Goal: Information Seeking & Learning: Find specific fact

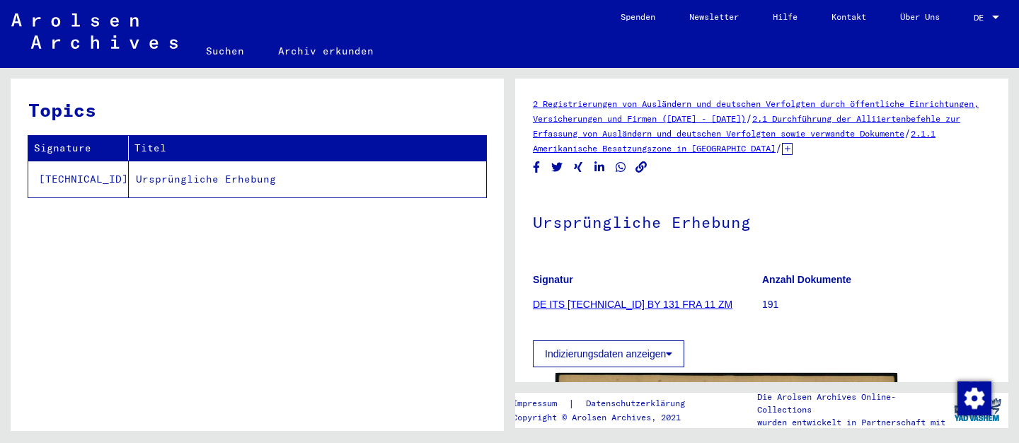
click at [231, 54] on link "Suchen" at bounding box center [225, 51] width 72 height 34
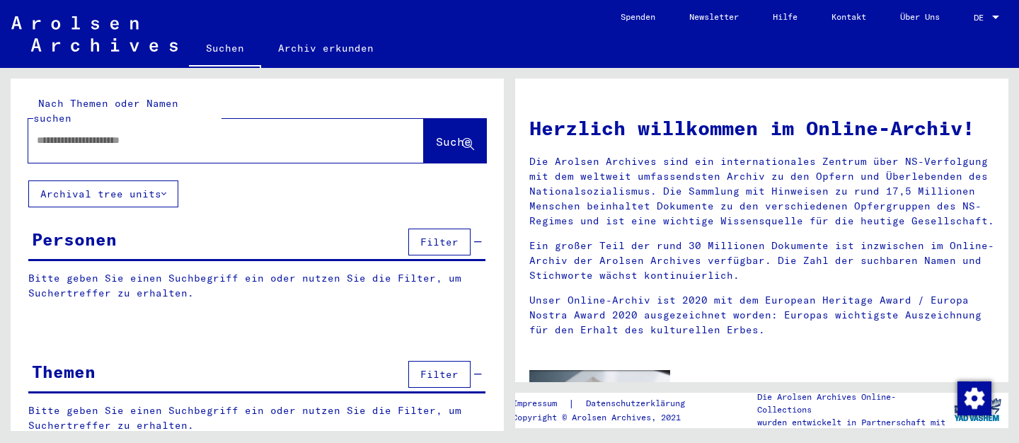
click at [142, 133] on input "text" at bounding box center [209, 140] width 345 height 15
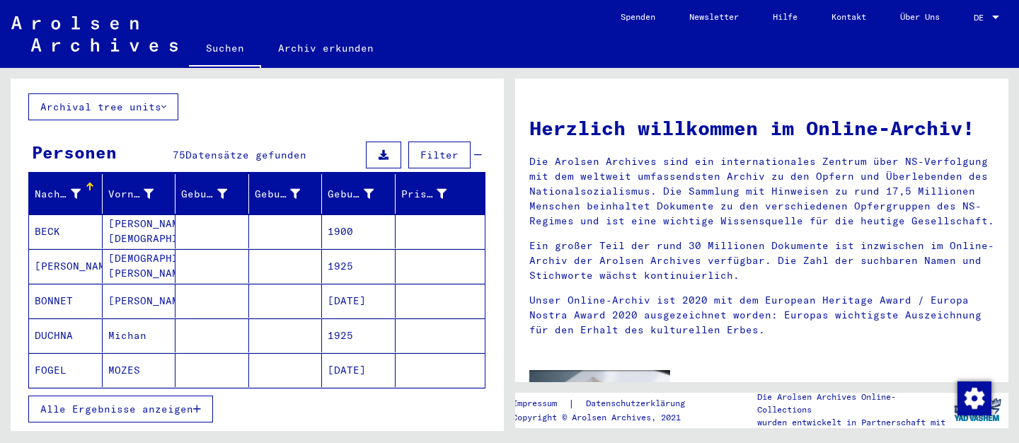
scroll to position [153, 0]
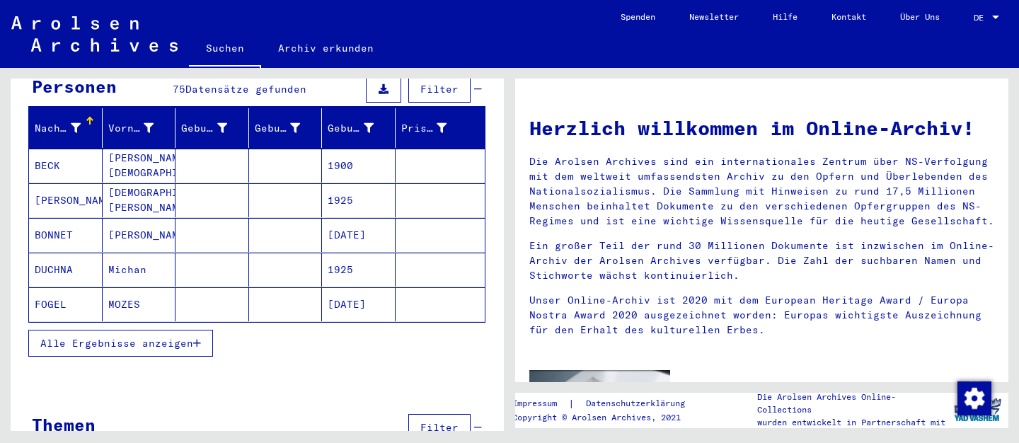
click at [158, 337] on span "Alle Ergebnisse anzeigen" at bounding box center [116, 343] width 153 height 13
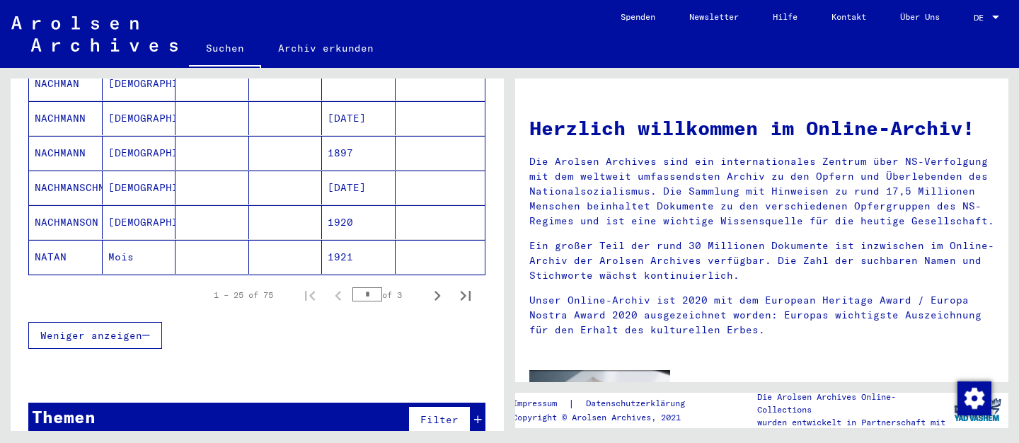
scroll to position [895, 0]
click at [141, 328] on span "Weniger anzeigen" at bounding box center [91, 334] width 102 height 13
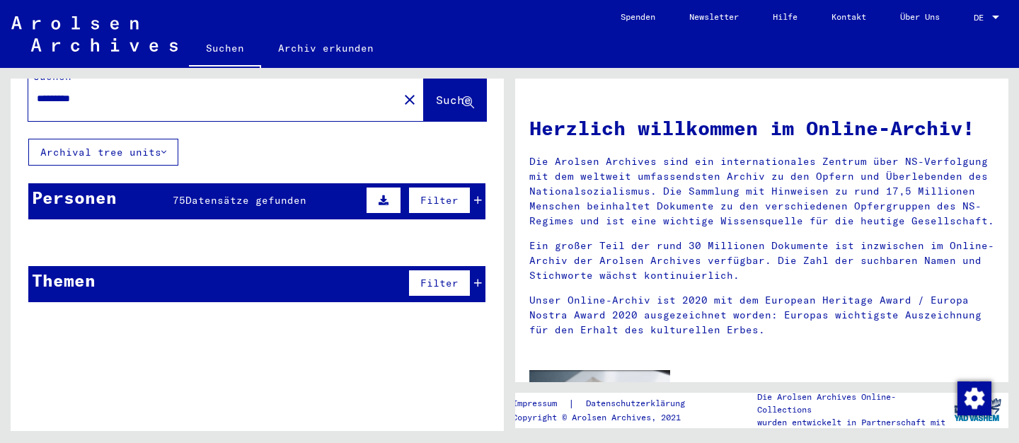
scroll to position [0, 0]
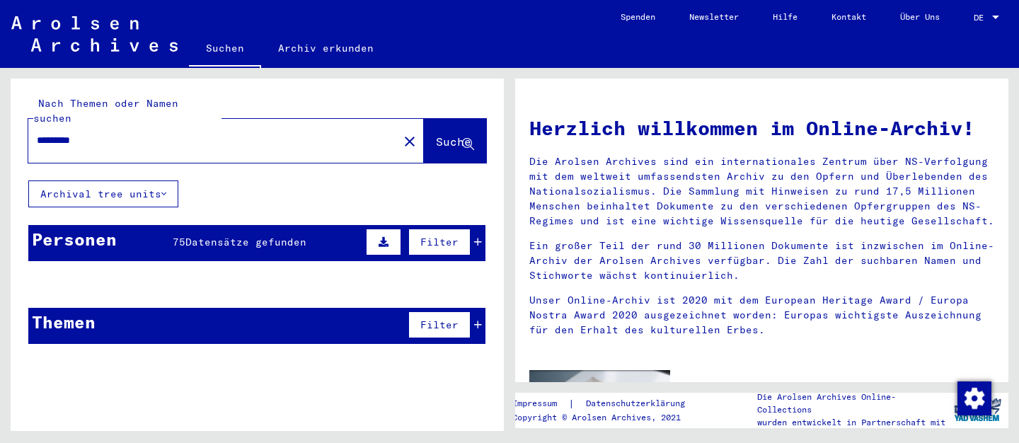
click at [385, 237] on icon at bounding box center [384, 242] width 10 height 10
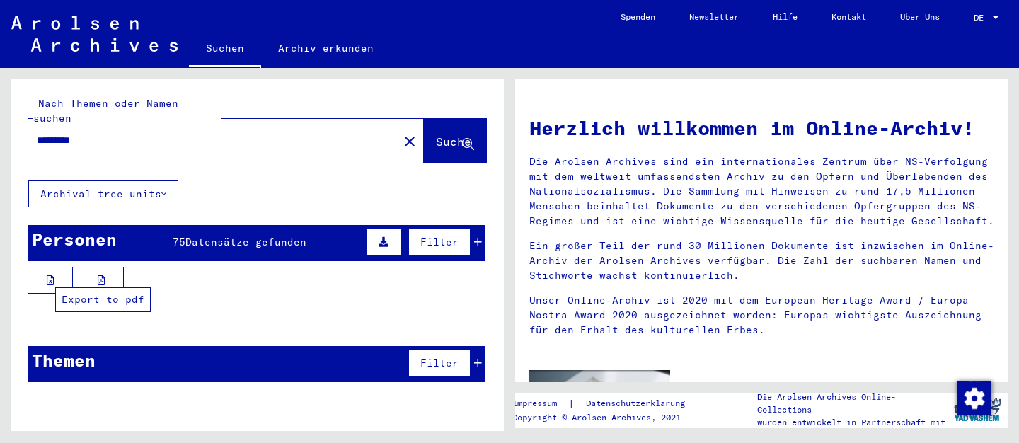
click at [101, 275] on icon at bounding box center [102, 280] width 8 height 10
drag, startPoint x: 65, startPoint y: 125, endPoint x: 0, endPoint y: 116, distance: 65.7
click at [37, 133] on input "*********" at bounding box center [209, 140] width 345 height 15
click at [436, 134] on span "Suche" at bounding box center [453, 141] width 35 height 14
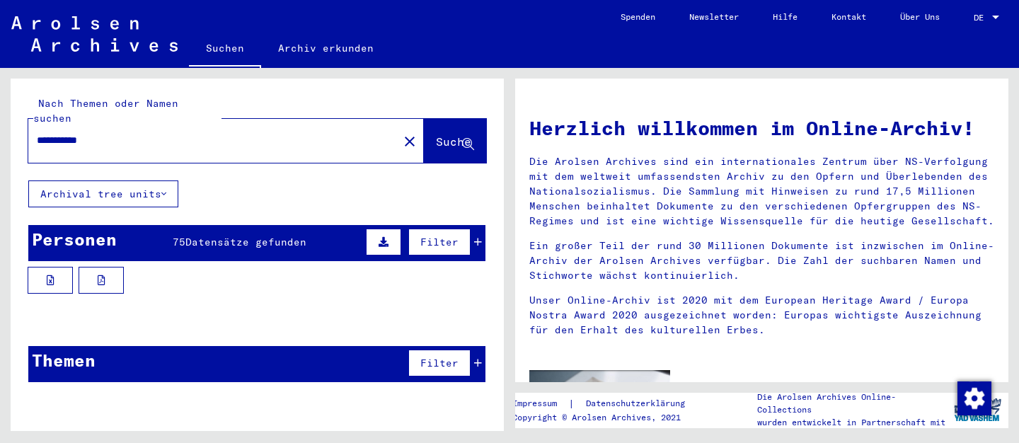
click at [97, 133] on input "**********" at bounding box center [209, 140] width 345 height 15
type input "**********"
click at [442, 134] on span "Suche" at bounding box center [453, 141] width 35 height 14
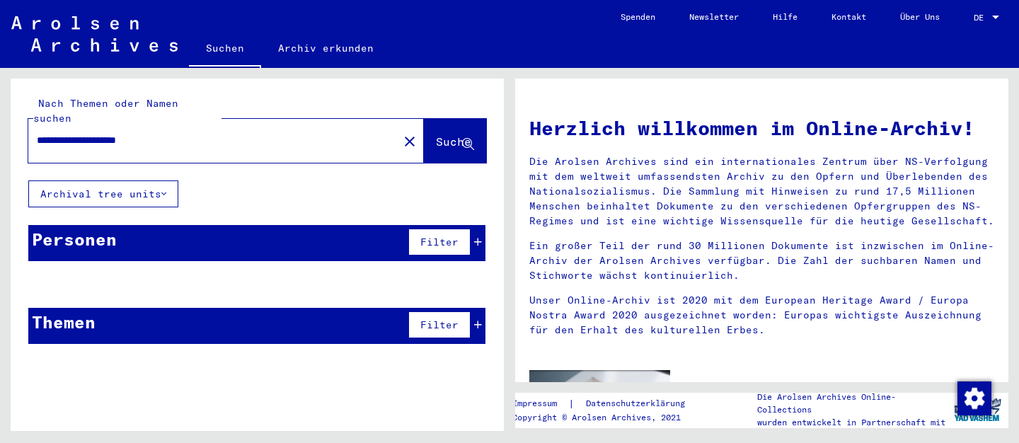
click at [265, 235] on div "Personen Filter" at bounding box center [256, 243] width 457 height 36
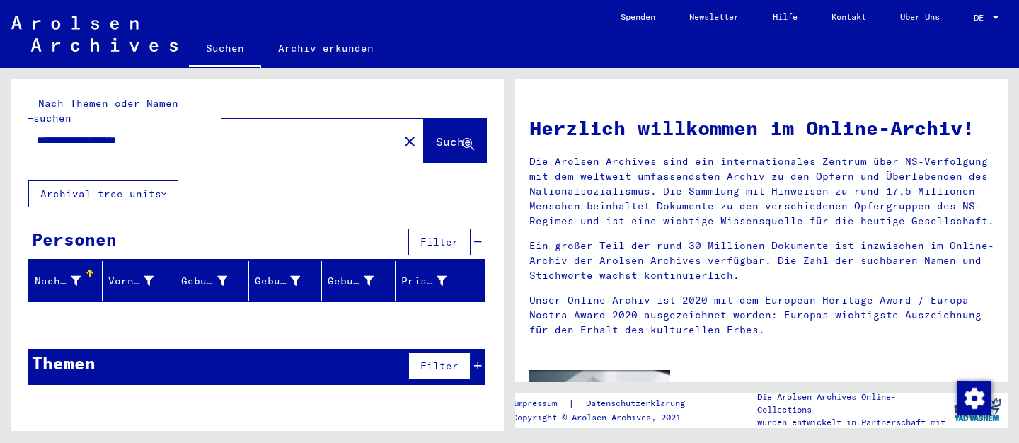
click at [351, 349] on div "Themen Filter" at bounding box center [256, 367] width 457 height 36
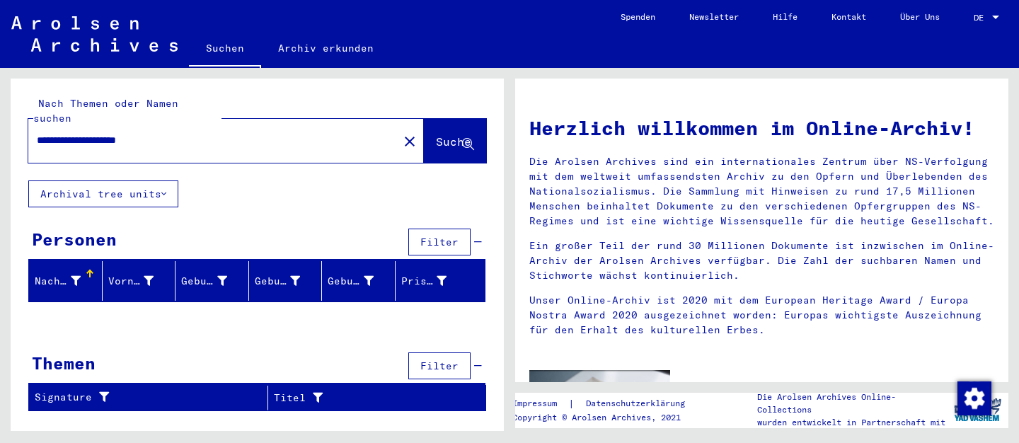
click at [230, 133] on input "**********" at bounding box center [209, 140] width 345 height 15
click at [173, 180] on button "Archival tree units" at bounding box center [103, 193] width 150 height 27
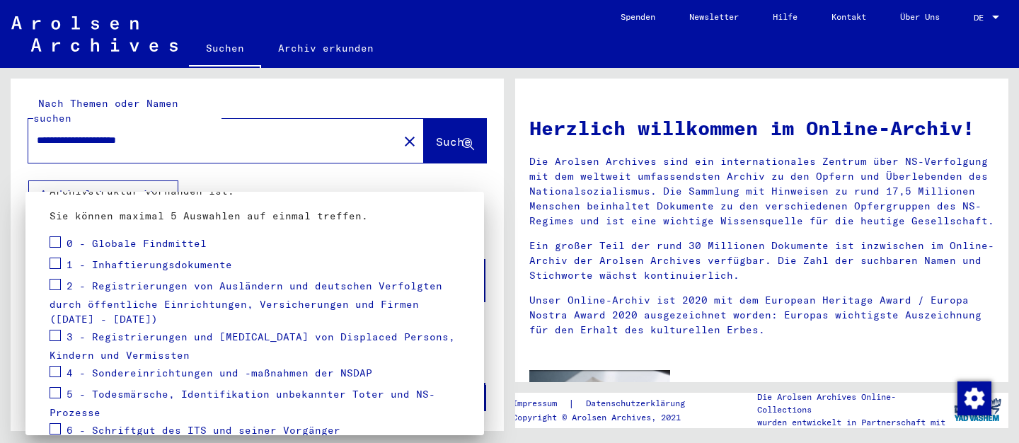
scroll to position [229, 0]
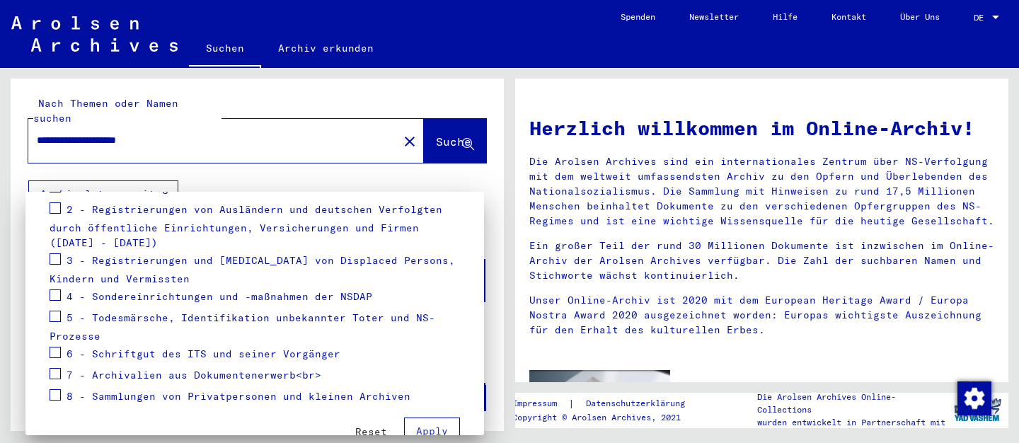
click at [52, 294] on span at bounding box center [55, 294] width 11 height 11
click at [55, 396] on span at bounding box center [55, 394] width 11 height 11
click at [57, 371] on span at bounding box center [55, 373] width 11 height 11
click at [55, 349] on span at bounding box center [55, 352] width 11 height 11
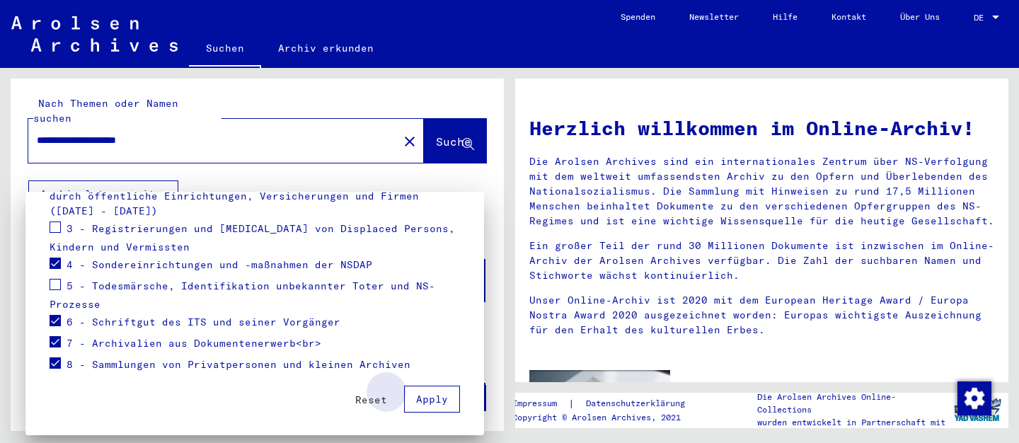
click at [429, 398] on span "Apply" at bounding box center [432, 399] width 32 height 13
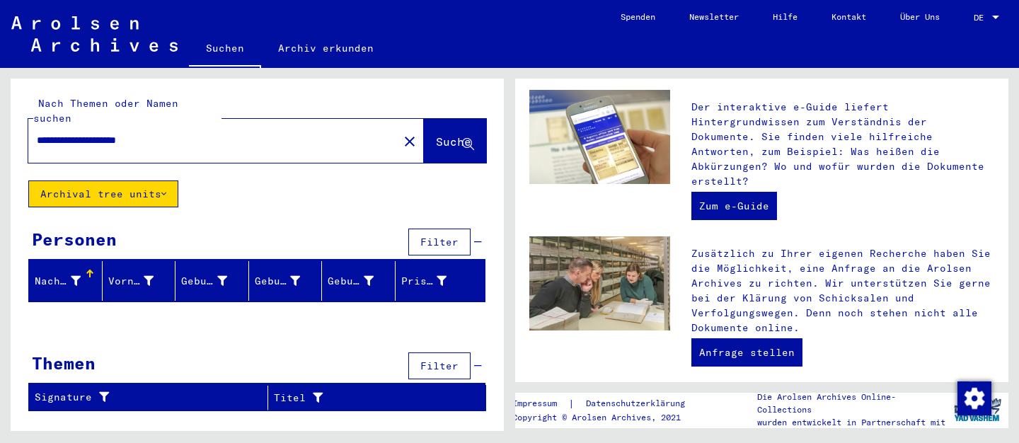
scroll to position [0, 0]
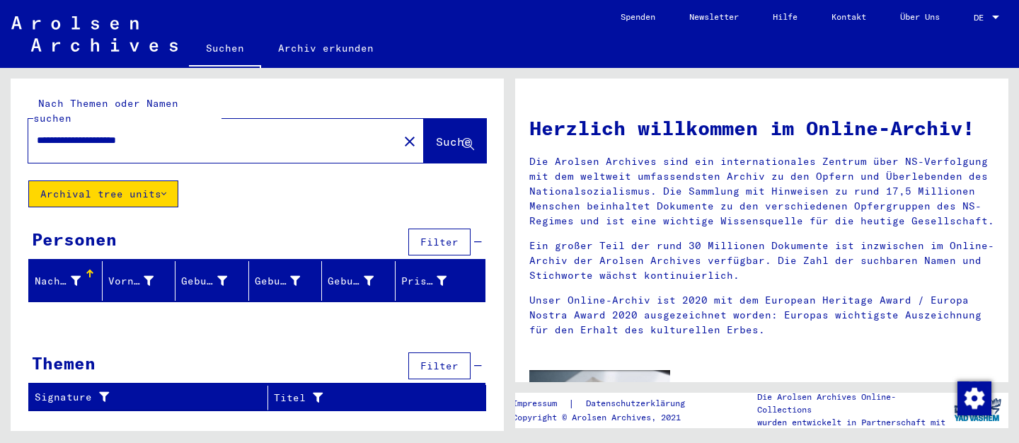
click at [62, 180] on button "Archival tree units" at bounding box center [103, 193] width 150 height 27
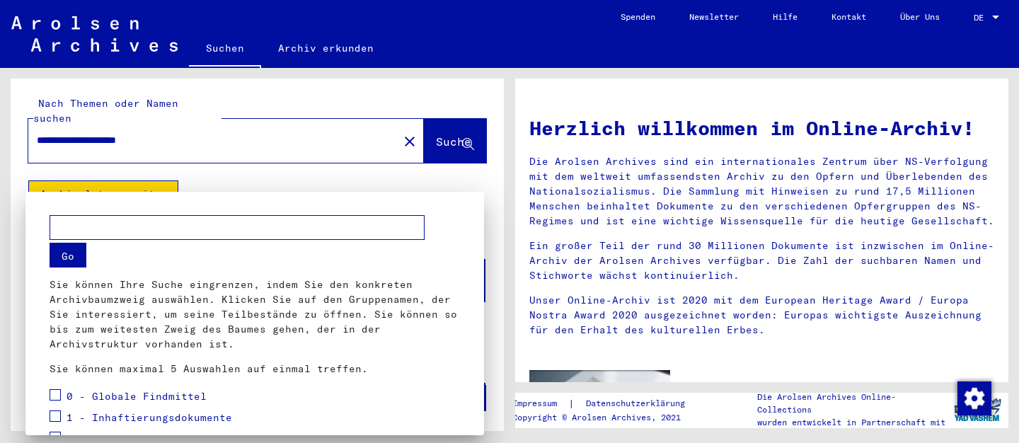
click at [65, 256] on button "Go" at bounding box center [68, 255] width 37 height 25
click at [88, 230] on input "text" at bounding box center [237, 227] width 375 height 25
type input "*"
type input "**********"
drag, startPoint x: 67, startPoint y: 267, endPoint x: 67, endPoint y: 255, distance: 12.7
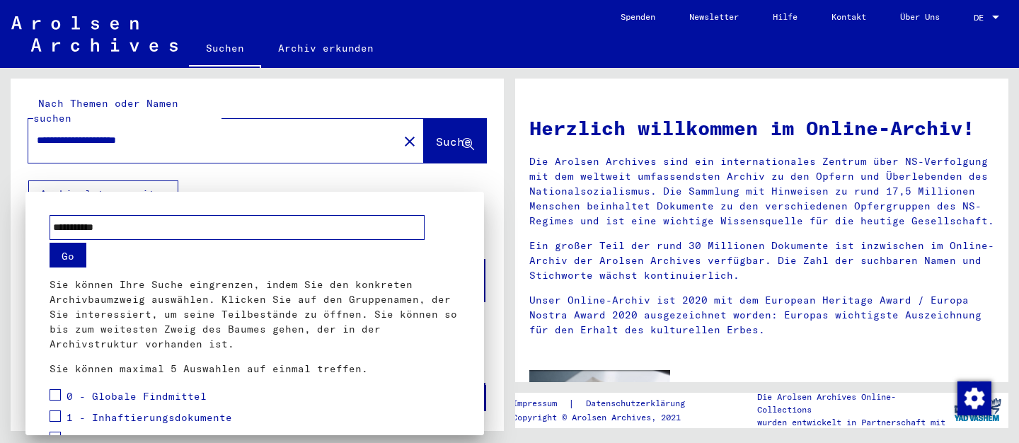
click at [67, 264] on div "**********" at bounding box center [255, 296] width 410 height 161
click at [67, 255] on button "Go" at bounding box center [68, 255] width 37 height 25
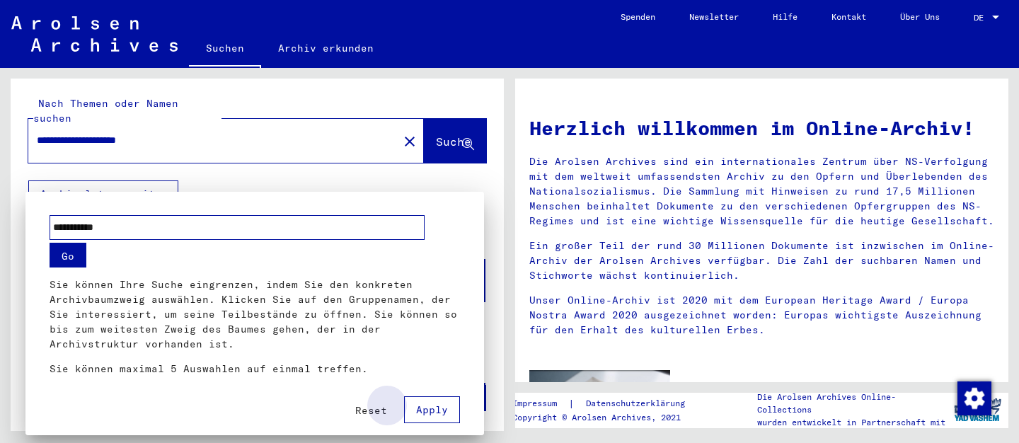
click at [430, 411] on span "Apply" at bounding box center [432, 409] width 32 height 13
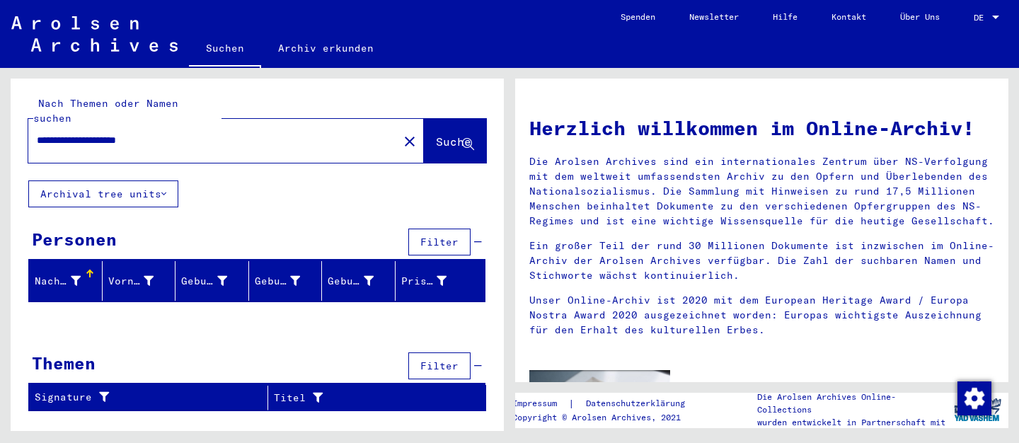
click at [100, 133] on input "**********" at bounding box center [209, 140] width 345 height 15
type input "**********"
click at [436, 134] on span "Suche" at bounding box center [453, 141] width 35 height 14
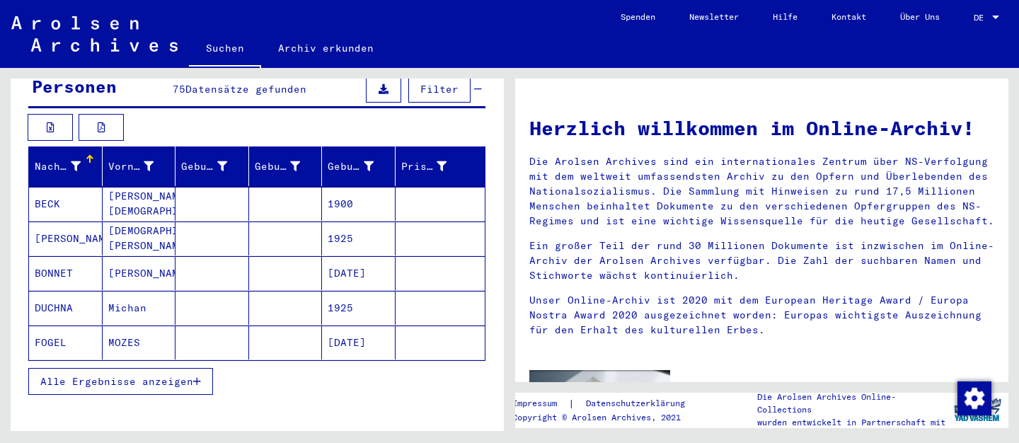
scroll to position [214, 0]
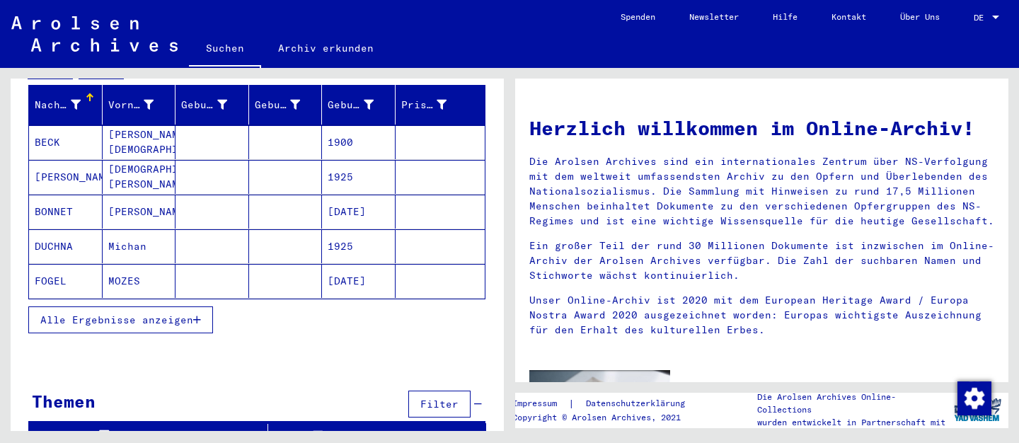
click at [183, 313] on span "Alle Ergebnisse anzeigen" at bounding box center [116, 319] width 153 height 13
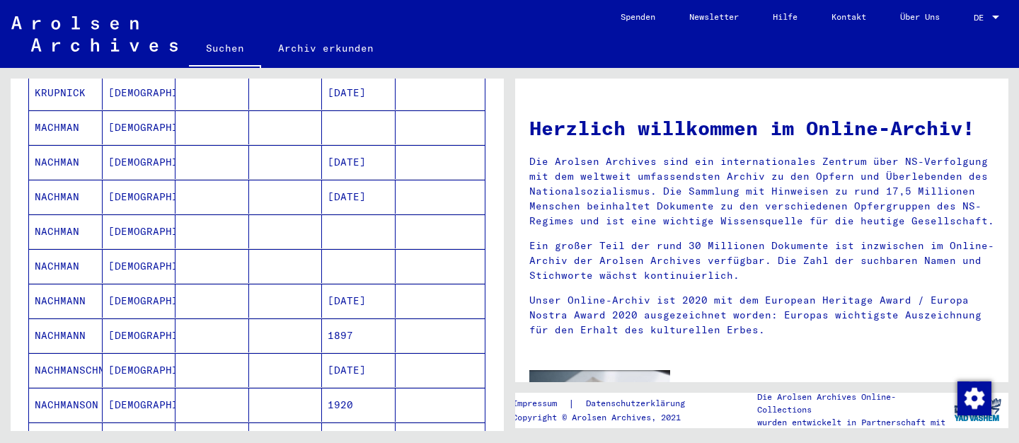
scroll to position [826, 0]
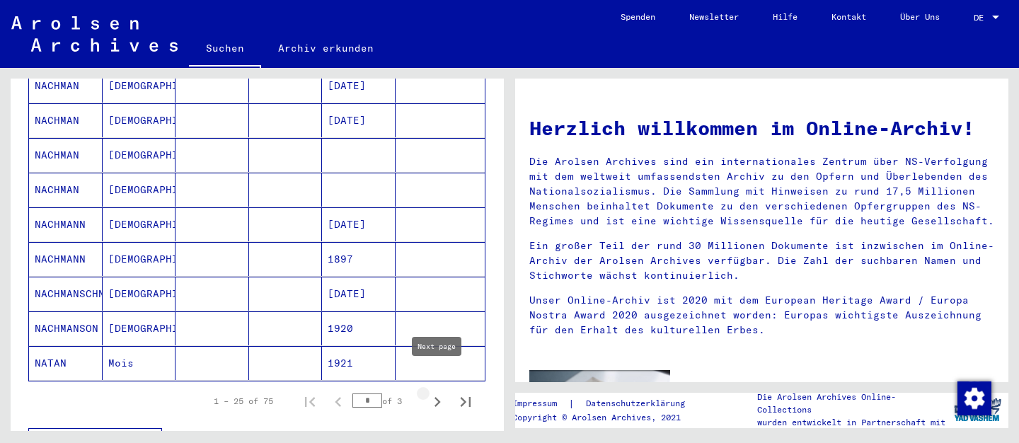
click at [437, 397] on icon "Next page" at bounding box center [437, 402] width 6 height 10
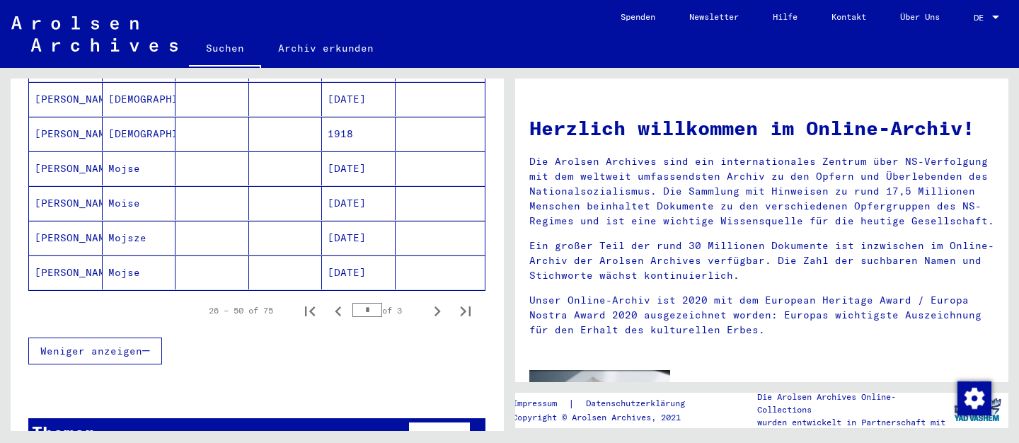
scroll to position [932, 0]
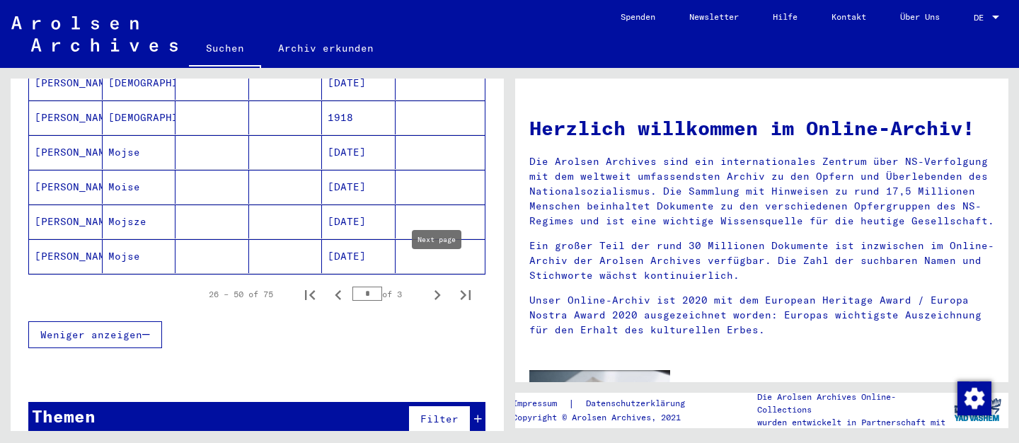
click at [434, 285] on icon "Next page" at bounding box center [437, 295] width 20 height 20
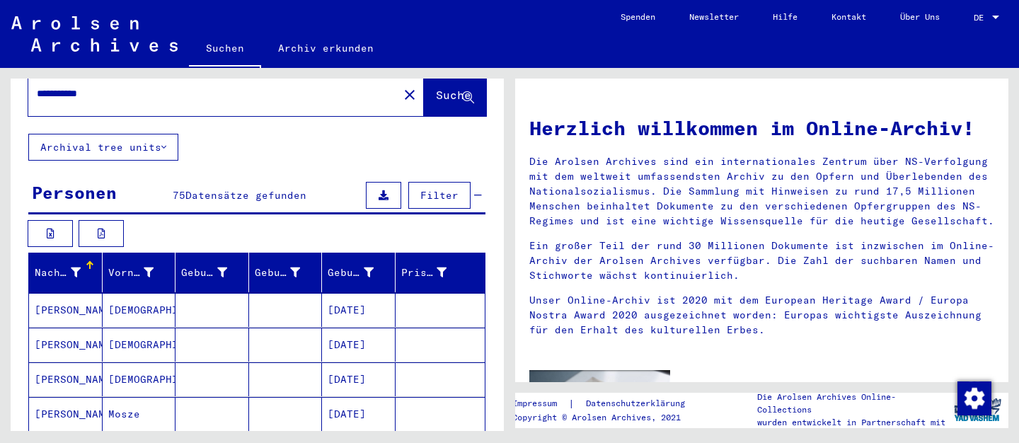
scroll to position [16, 0]
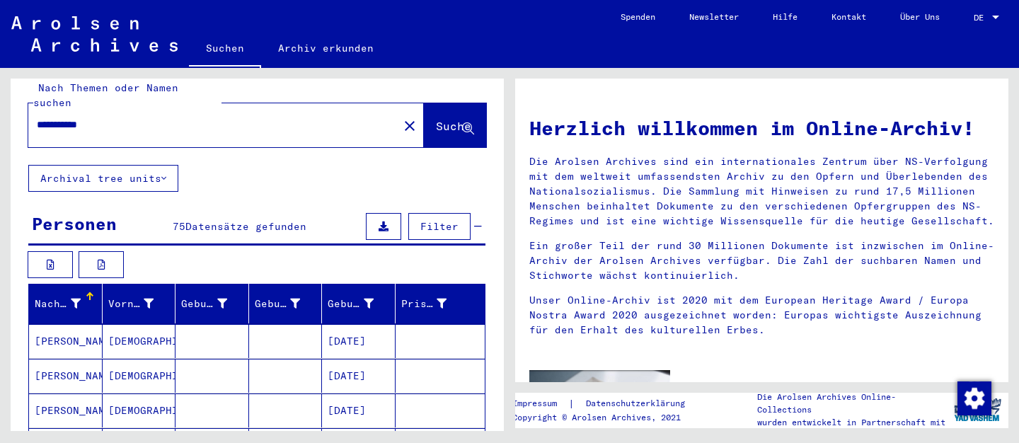
click at [120, 325] on mat-cell "[DEMOGRAPHIC_DATA]" at bounding box center [140, 341] width 74 height 34
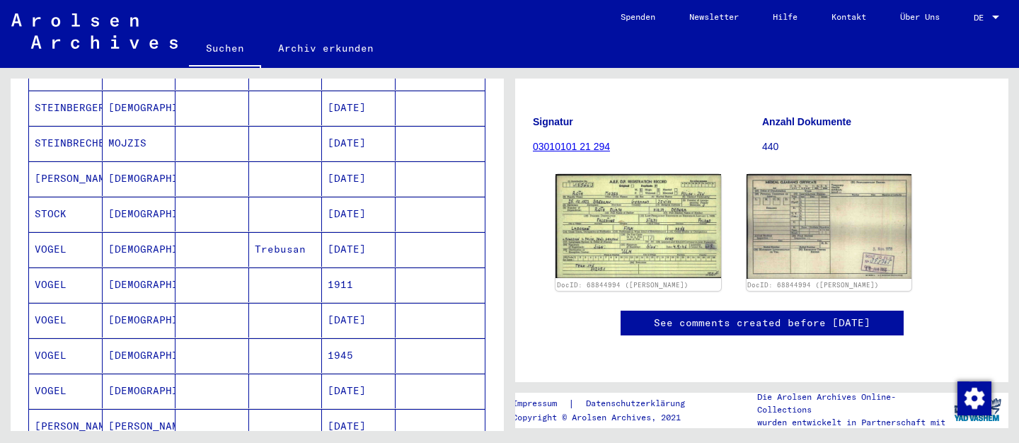
scroll to position [856, 0]
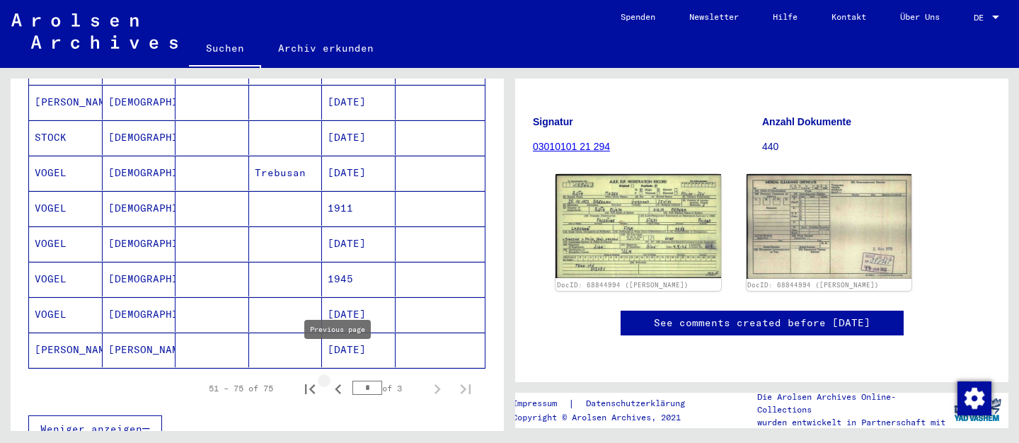
click at [340, 379] on icon "Previous page" at bounding box center [338, 389] width 20 height 20
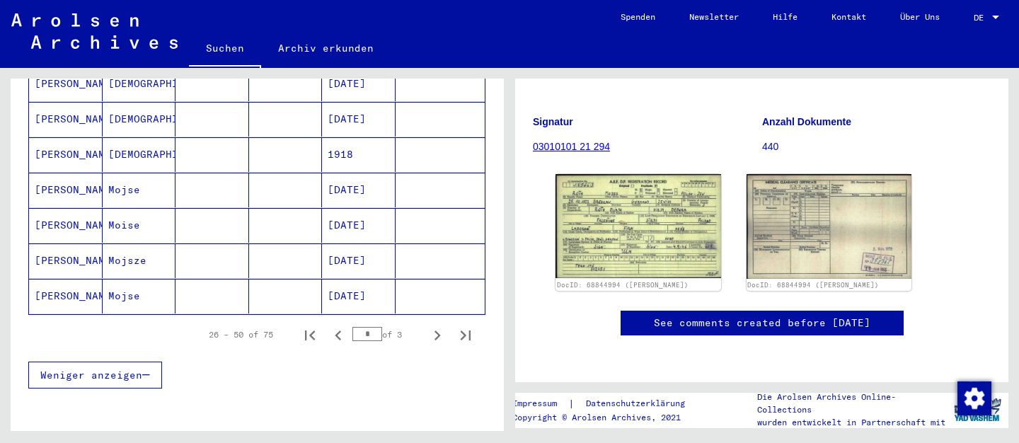
scroll to position [946, 0]
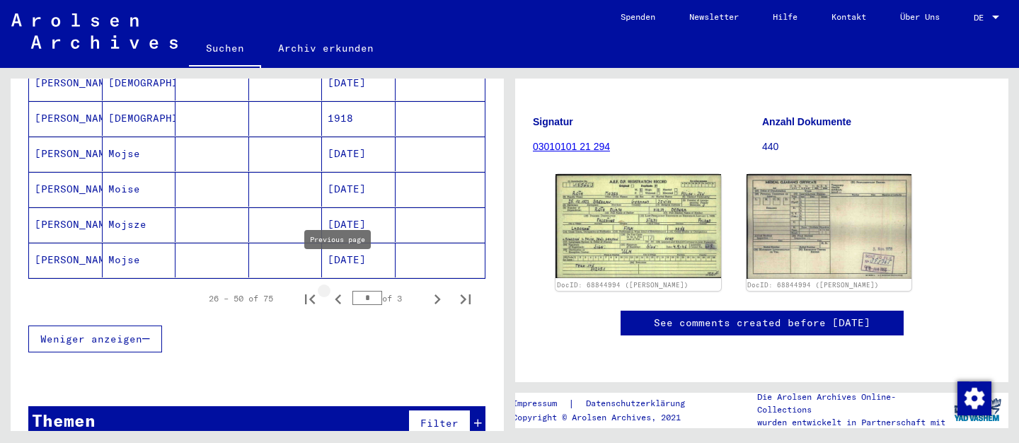
click at [333, 289] on icon "Previous page" at bounding box center [338, 299] width 20 height 20
type input "*"
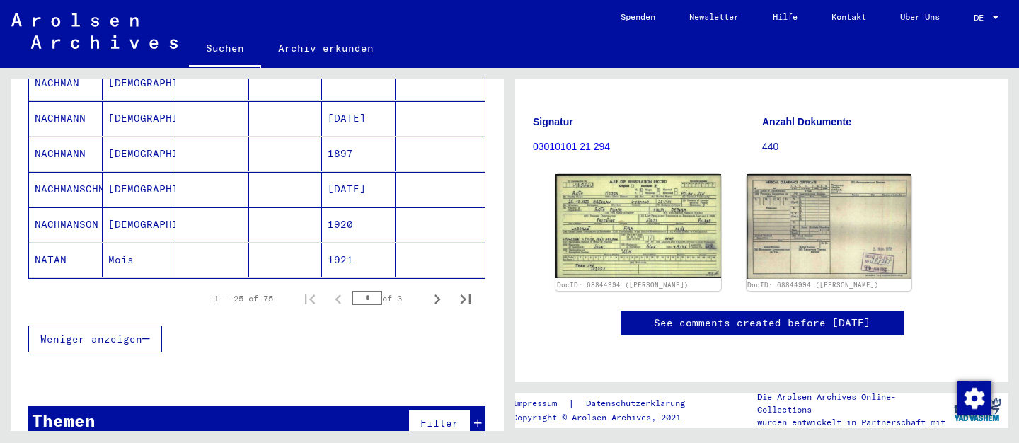
click at [129, 243] on mat-cell "Mois" at bounding box center [140, 260] width 74 height 35
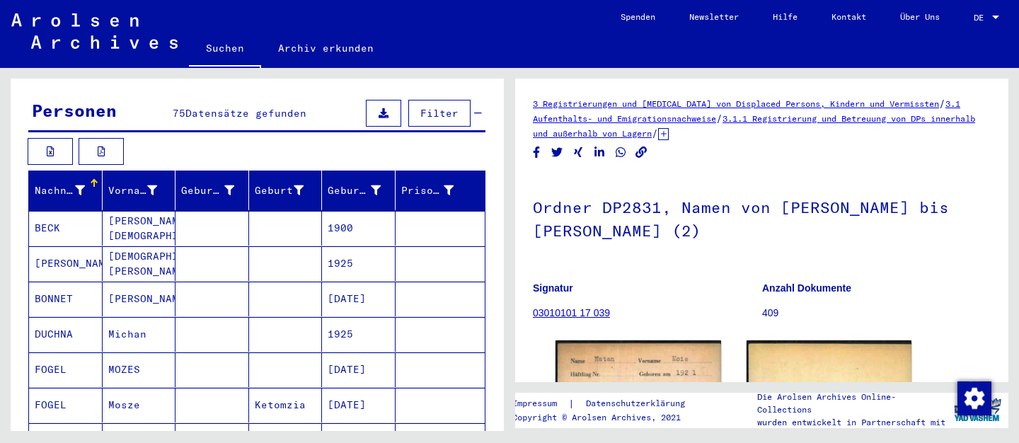
scroll to position [105, 0]
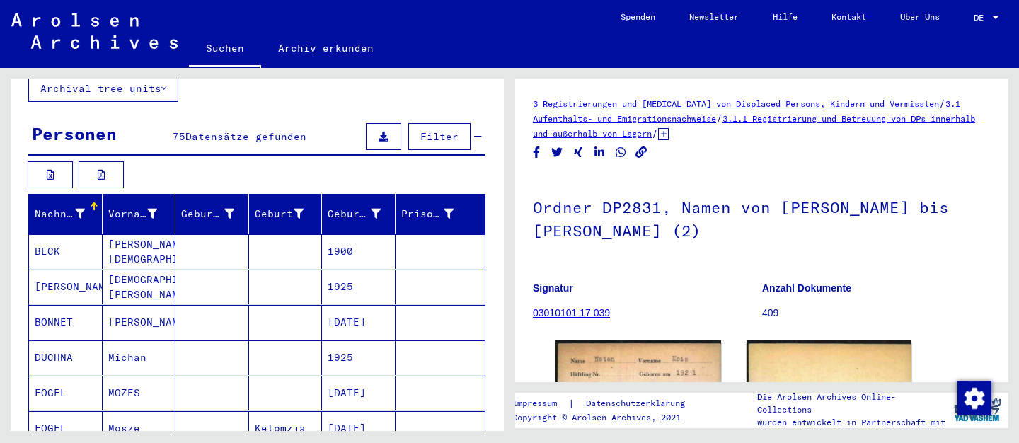
click at [57, 309] on mat-cell "BONNET" at bounding box center [66, 322] width 74 height 35
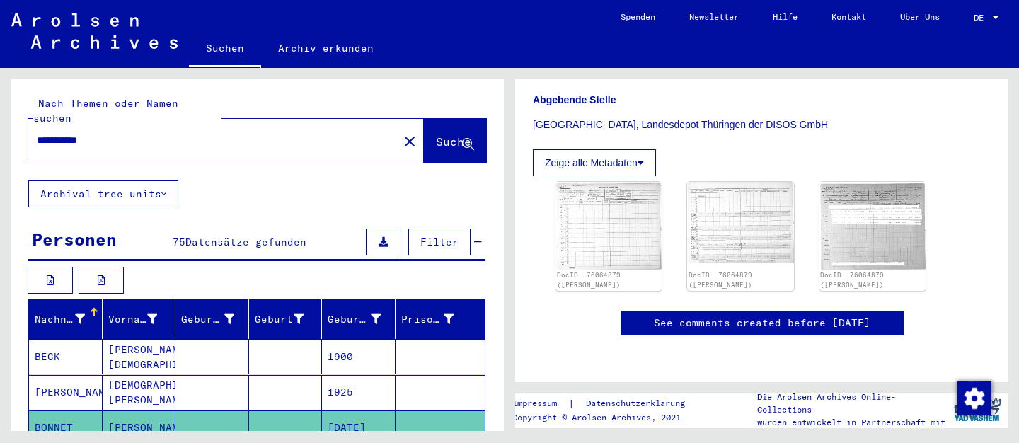
click at [165, 189] on icon at bounding box center [163, 194] width 5 height 10
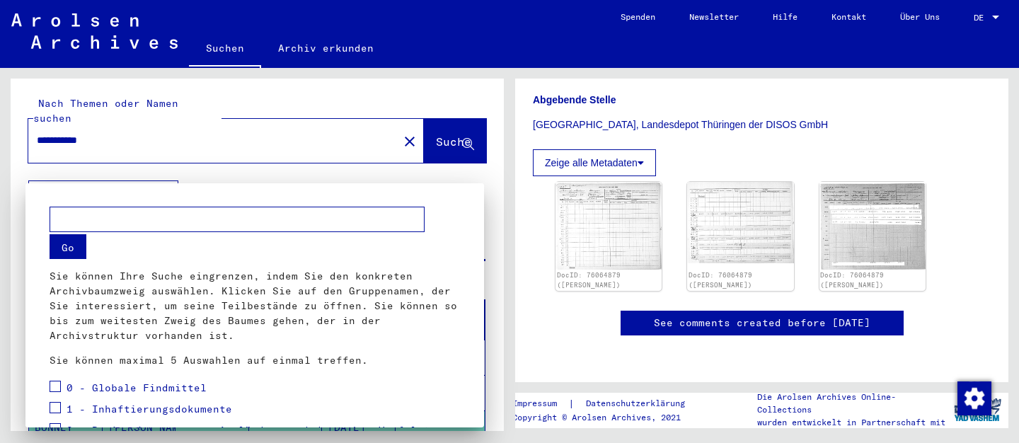
scroll to position [76, 0]
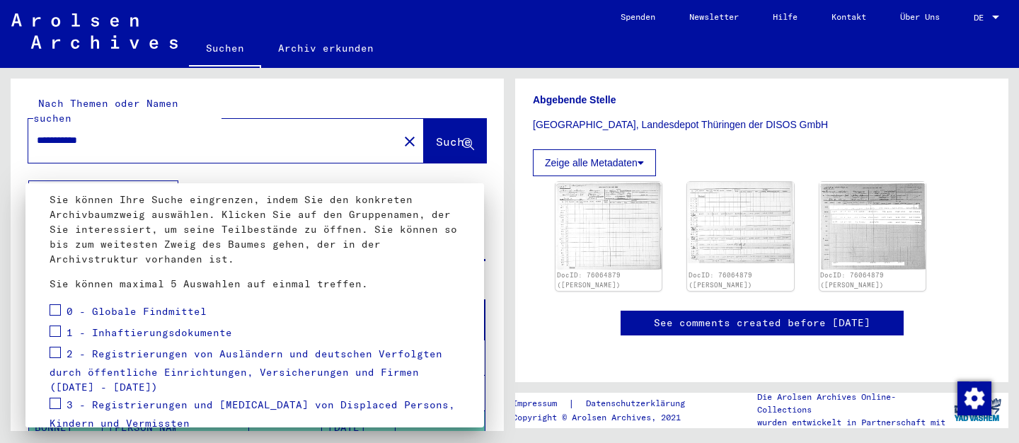
click at [161, 316] on span "0 - Globale Findmittel" at bounding box center [137, 311] width 140 height 13
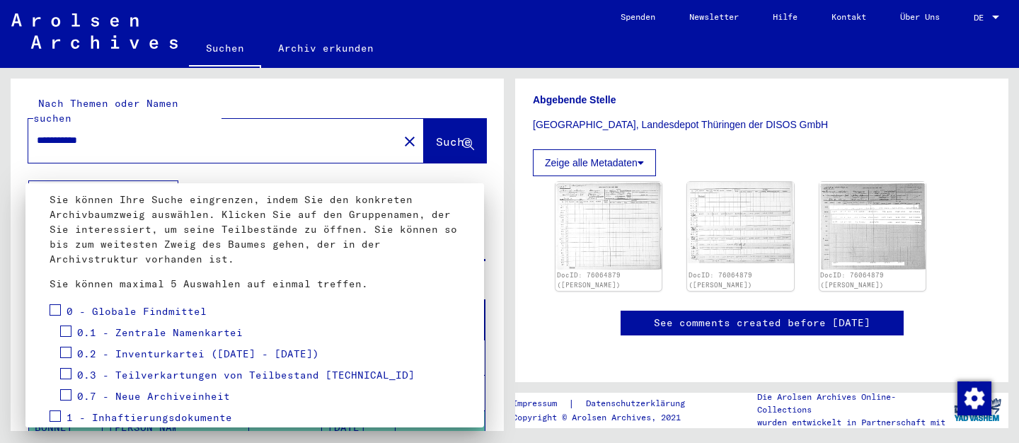
scroll to position [153, 0]
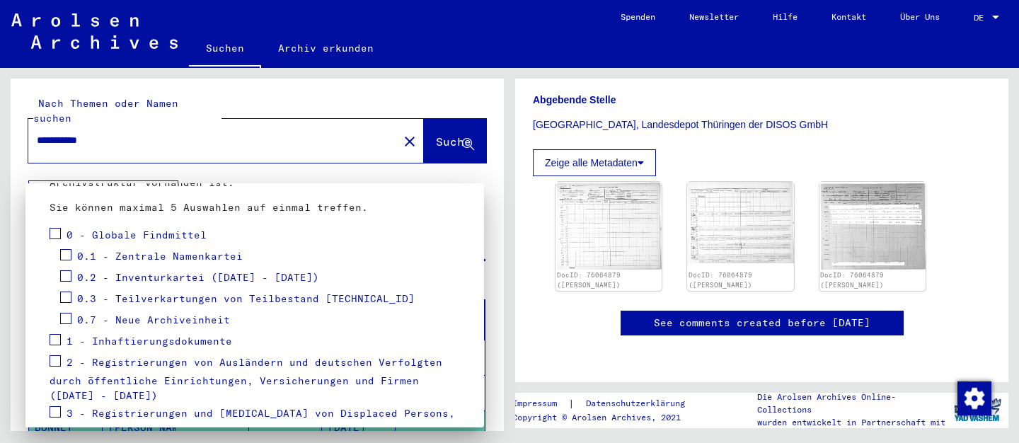
click at [169, 343] on span "1 - Inhaftierungsdokumente" at bounding box center [150, 341] width 166 height 13
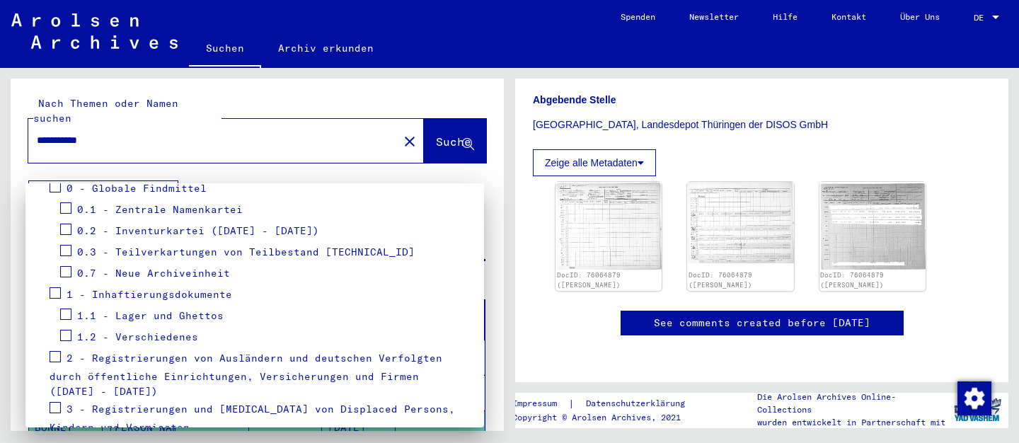
scroll to position [229, 0]
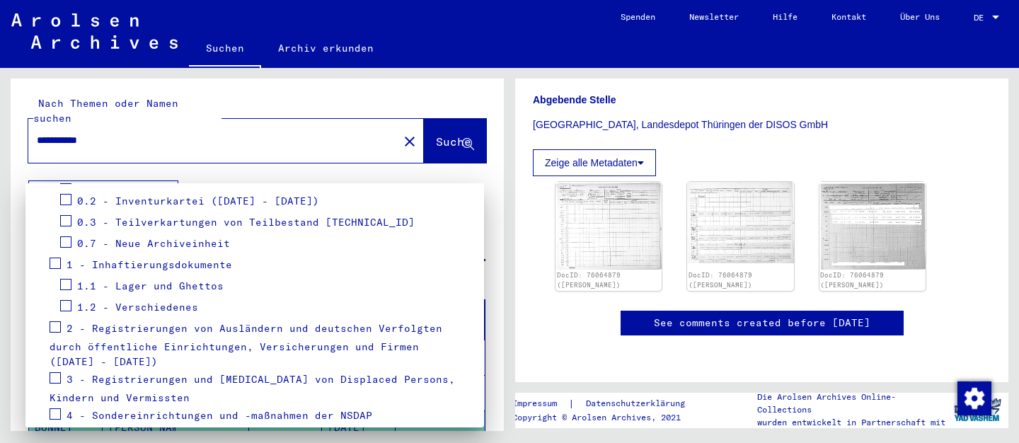
click at [173, 330] on span "2 - Registrierungen von Ausländern und deutschen Verfolgten durch öffentliche E…" at bounding box center [246, 345] width 393 height 47
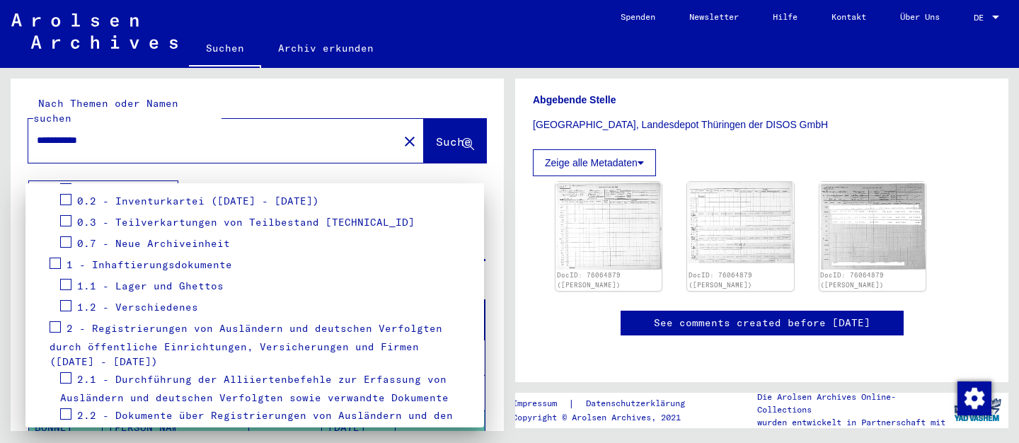
scroll to position [306, 0]
